Goal: Browse casually: Explore the website without a specific task or goal

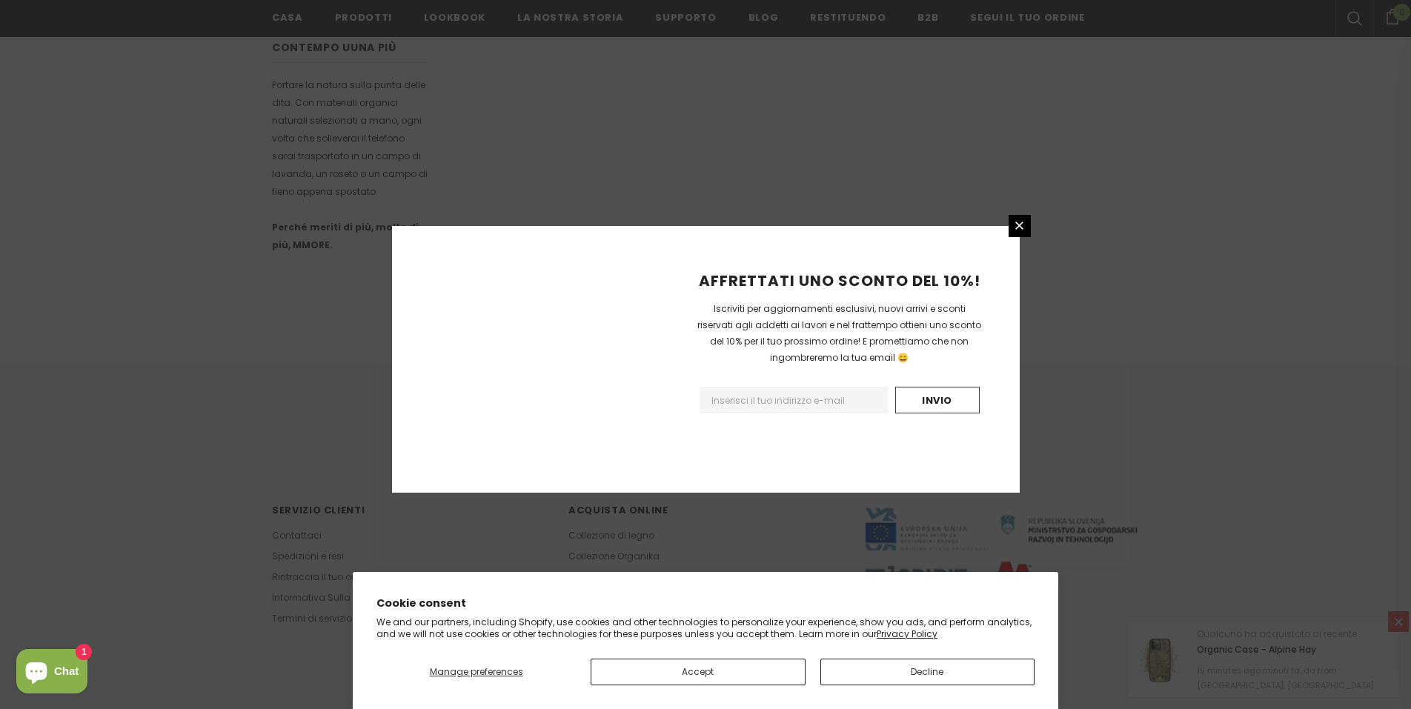
scroll to position [810, 0]
